Goal: Transaction & Acquisition: Purchase product/service

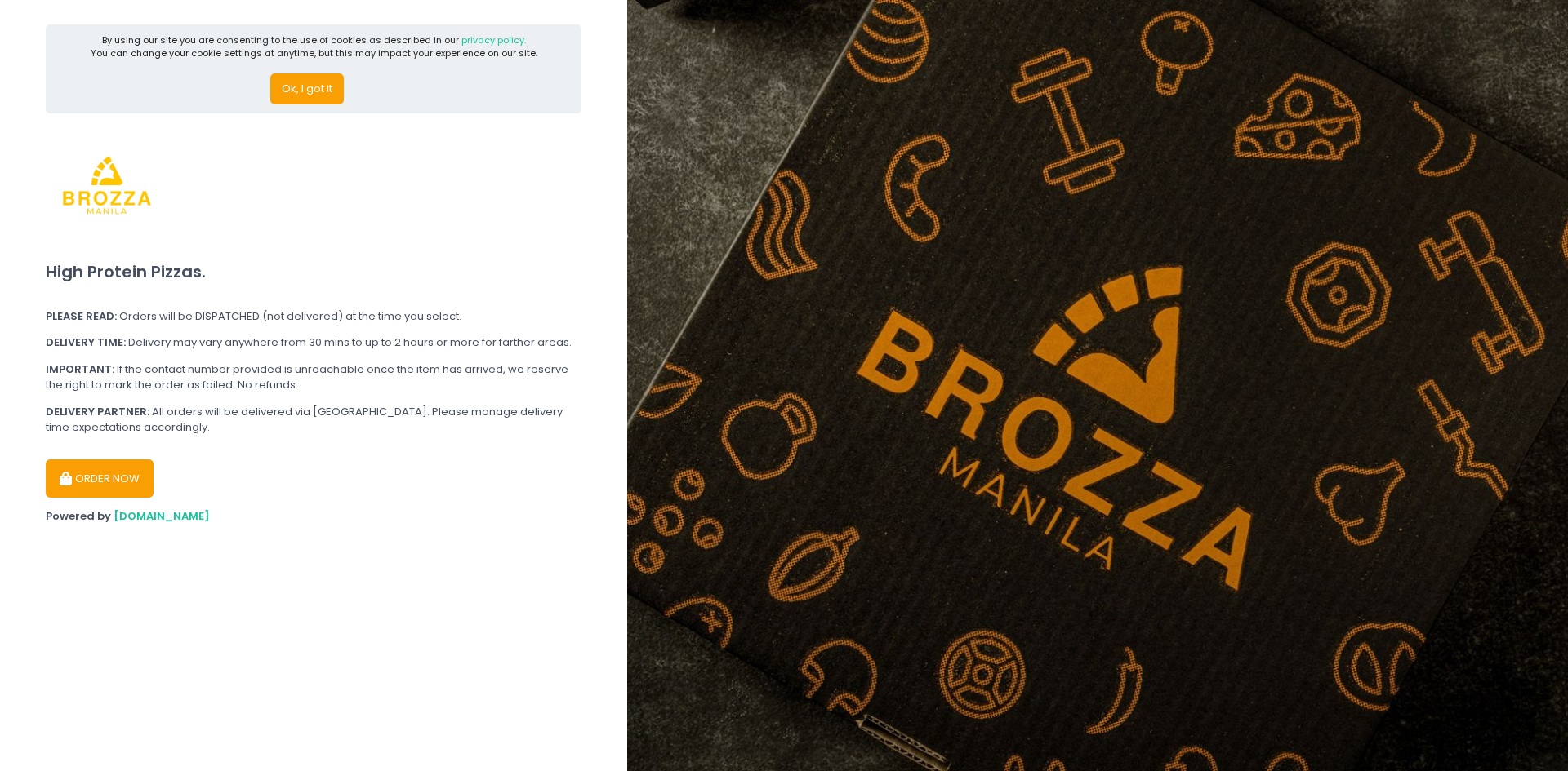
click at [297, 69] on div "Ok, I got it" at bounding box center [314, 83] width 447 height 45
click at [297, 78] on button "Ok, I got it" at bounding box center [307, 89] width 73 height 31
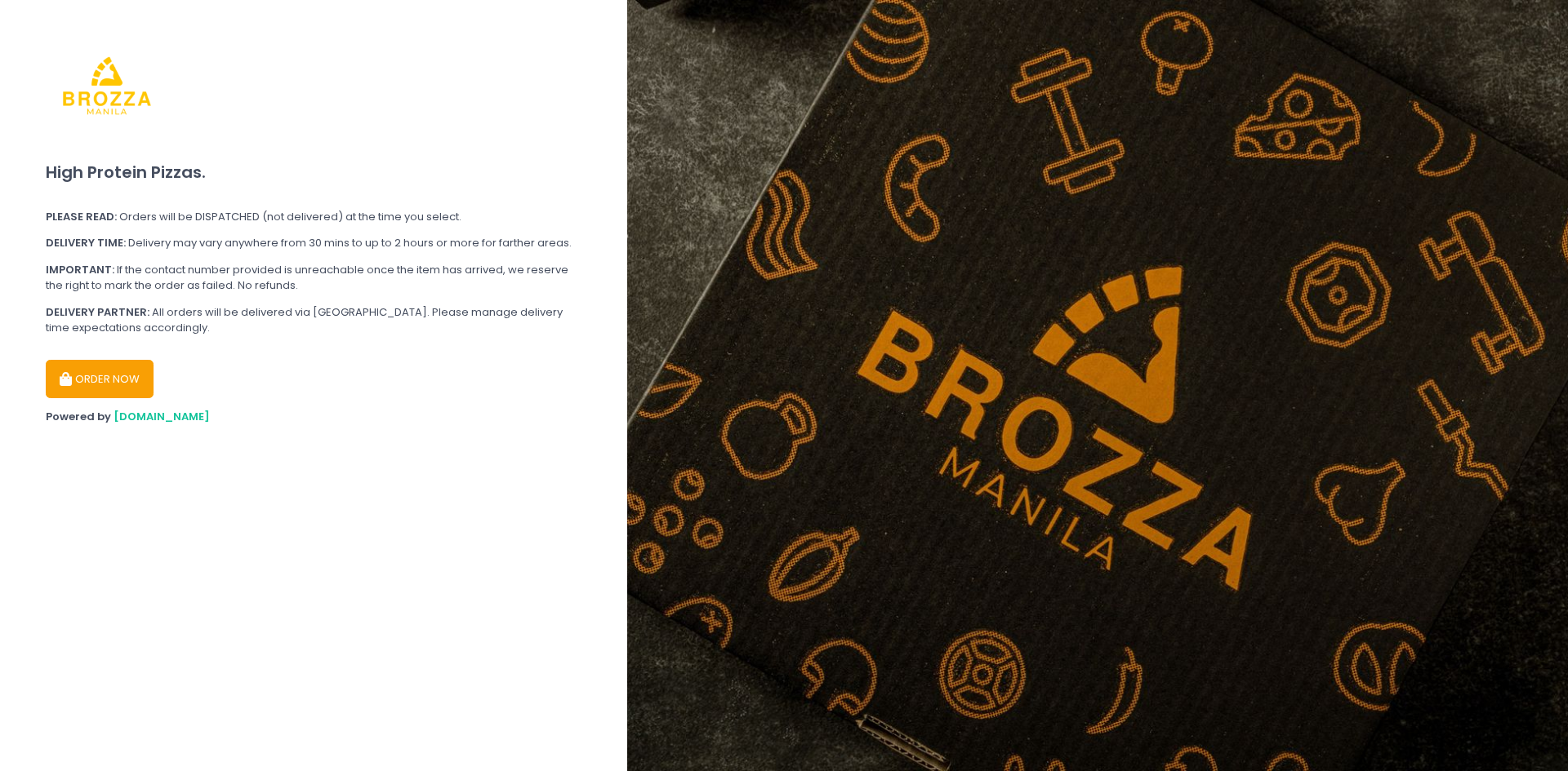
click at [132, 384] on button "ORDER NOW" at bounding box center [100, 379] width 108 height 39
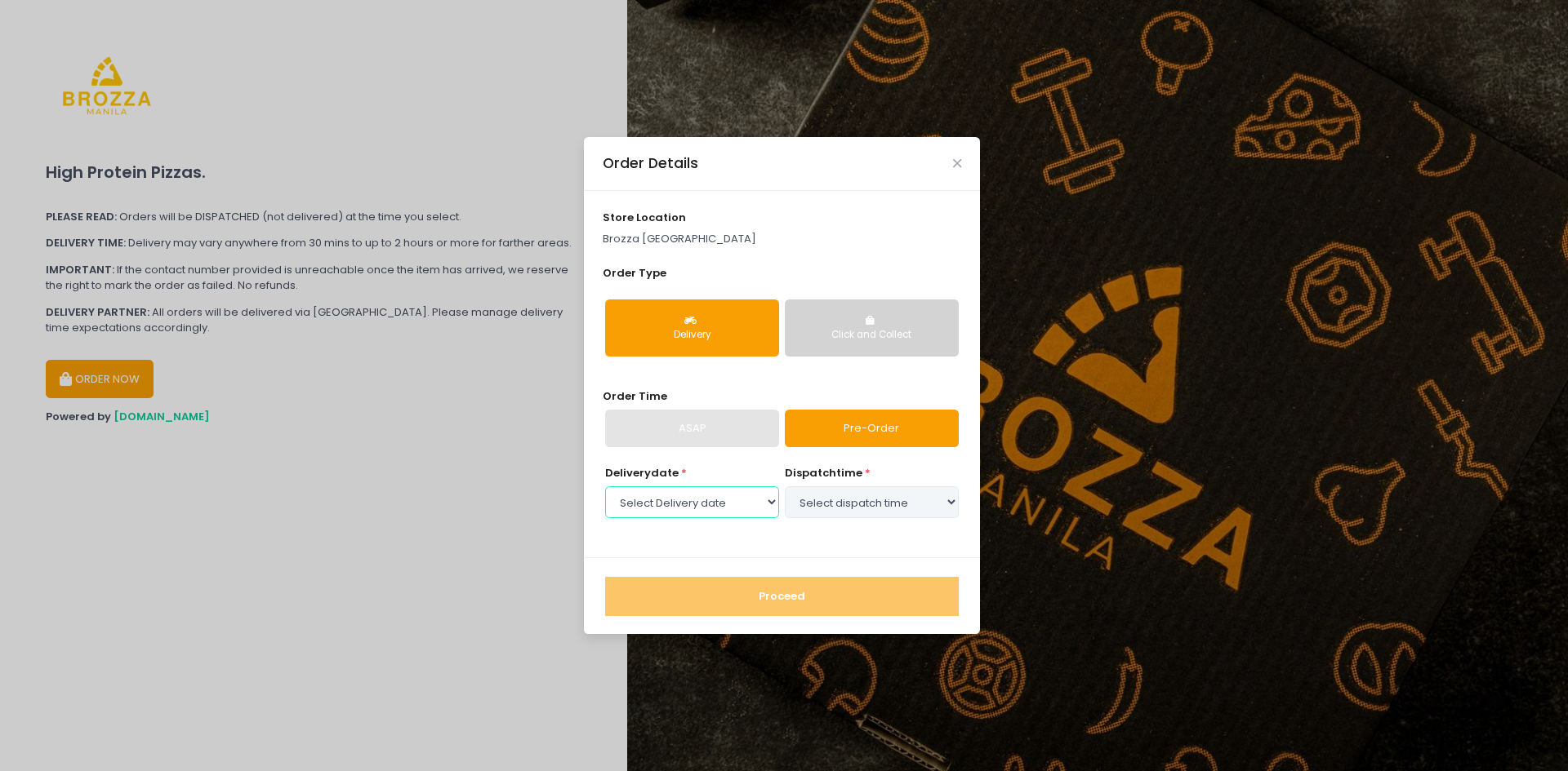
click at [725, 508] on select "Select Delivery date [DATE] [DATE] [DATE] [DATE] [DATE] [DATE]" at bounding box center [692, 502] width 174 height 31
click at [726, 508] on select "Select Delivery date [DATE] [DATE] [DATE] [DATE] [DATE] [DATE]" at bounding box center [692, 502] width 174 height 31
click at [735, 494] on select "Select Delivery date [DATE] [DATE] [DATE] [DATE] [DATE] [DATE]" at bounding box center [692, 502] width 174 height 31
click at [605, 487] on select "Select Delivery date [DATE] [DATE] [DATE] [DATE] [DATE] [DATE]" at bounding box center [692, 502] width 174 height 31
click at [735, 433] on div "ASAP" at bounding box center [692, 428] width 174 height 37
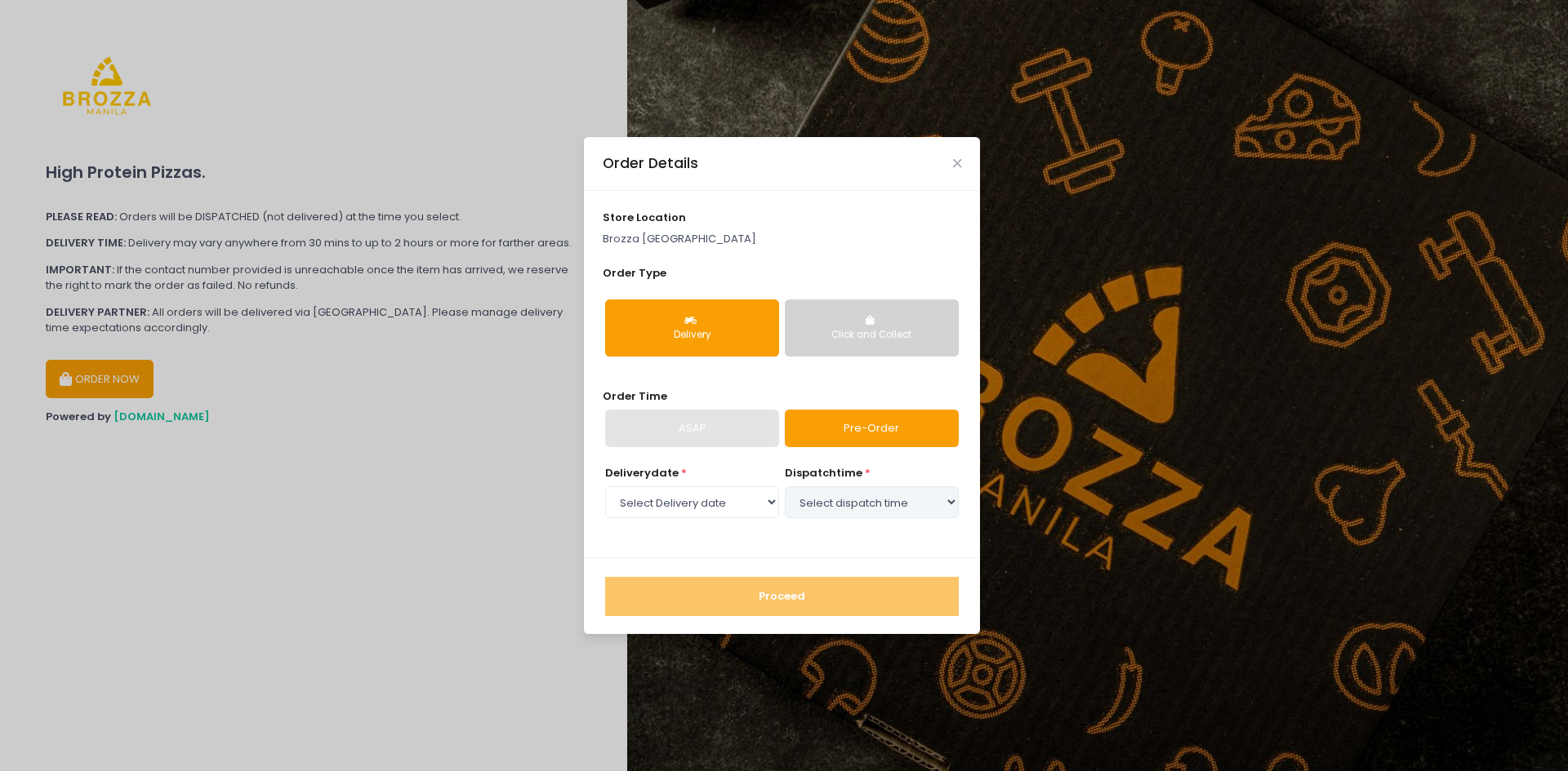
click at [830, 332] on div "Click and Collect" at bounding box center [871, 335] width 152 height 15
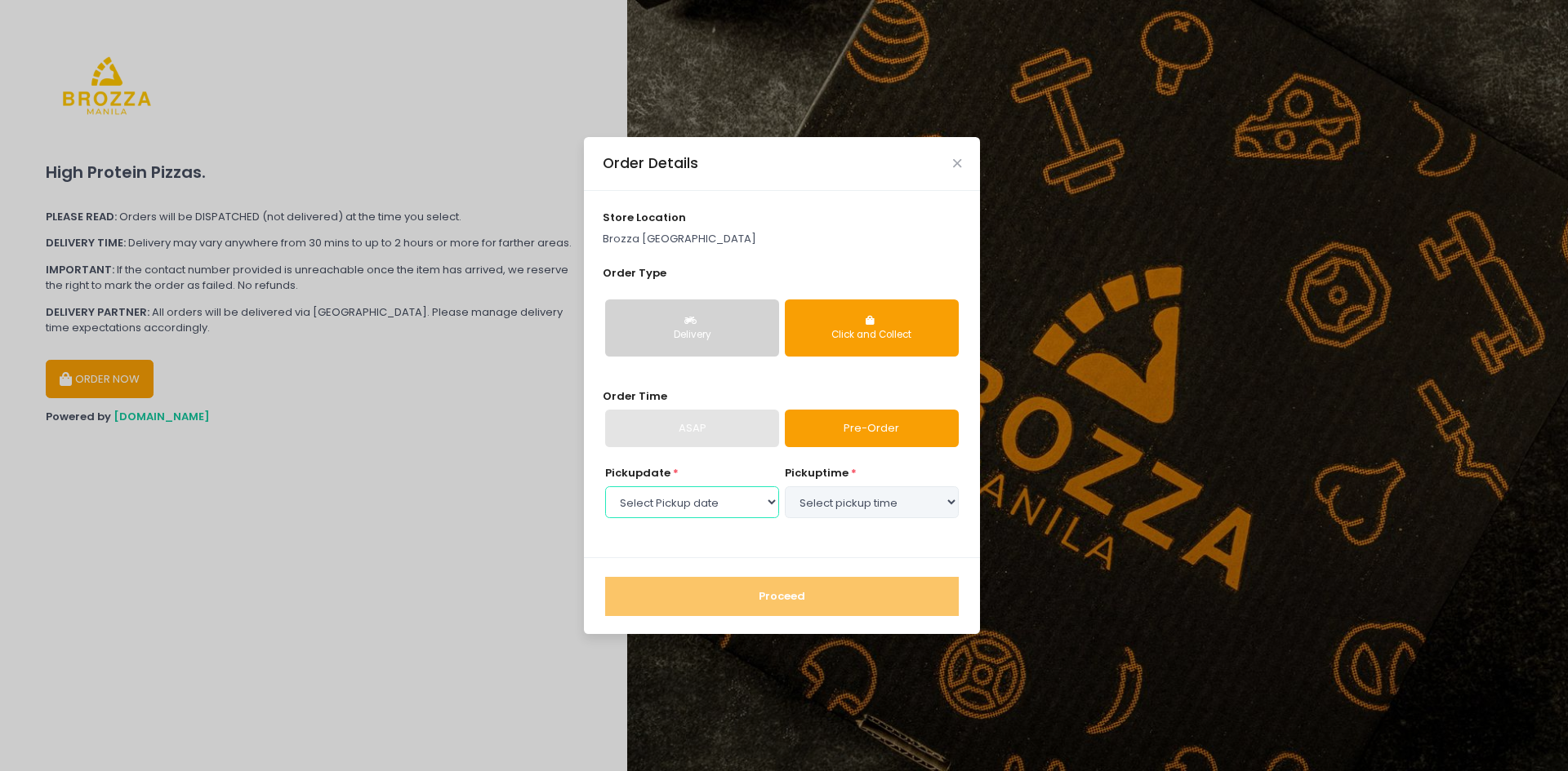
click at [754, 513] on select "Select Pickup date [DATE] [DATE] [DATE] [DATE] [DATE] [DATE]" at bounding box center [692, 502] width 174 height 31
click at [754, 508] on select "Select Pickup date [DATE] [DATE] [DATE] [DATE] [DATE] [DATE]" at bounding box center [692, 502] width 174 height 31
click at [715, 350] on button "Delivery" at bounding box center [692, 328] width 174 height 57
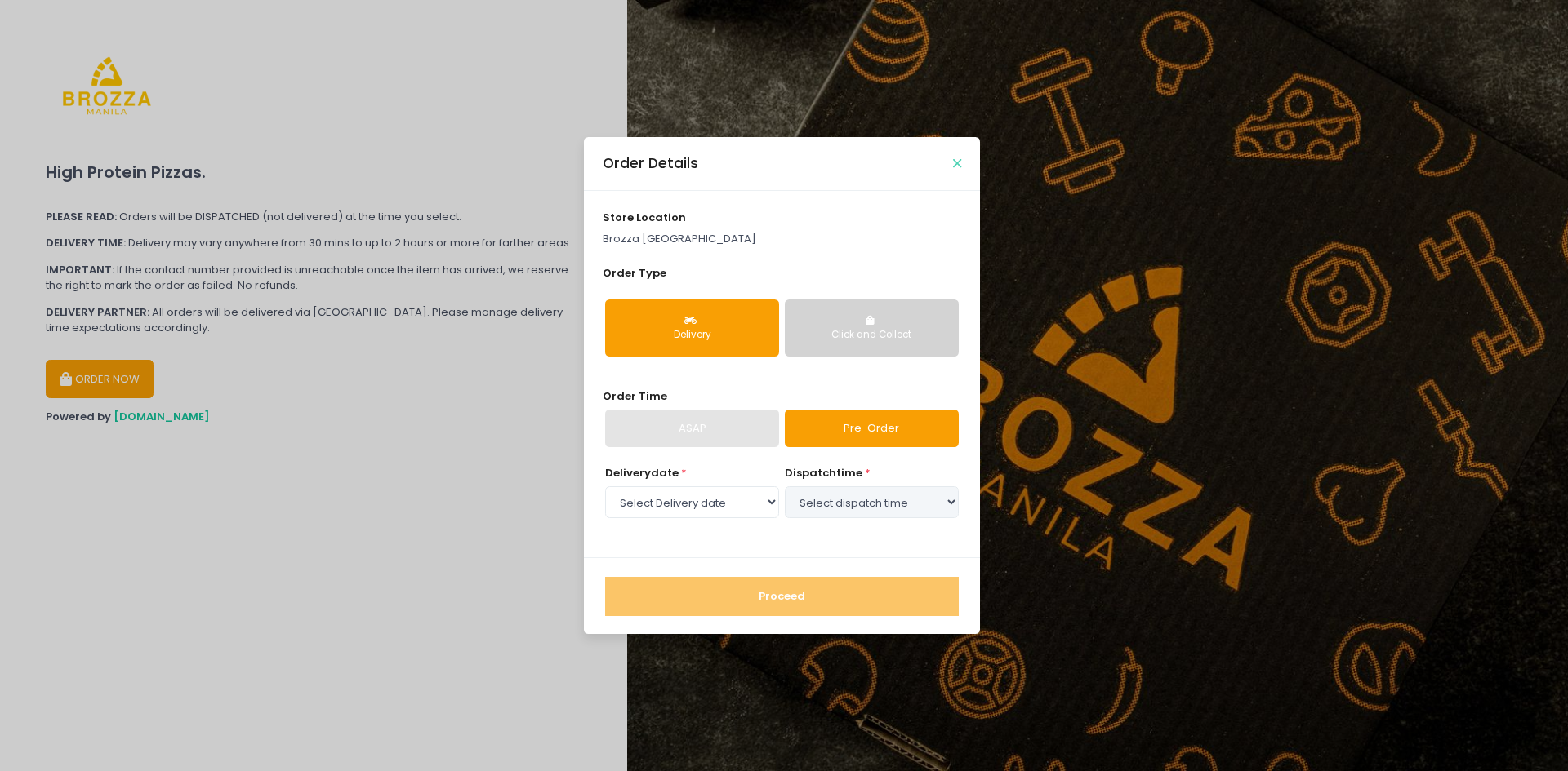
click at [958, 168] on icon "Close" at bounding box center [957, 163] width 8 height 13
